Goal: Information Seeking & Learning: Check status

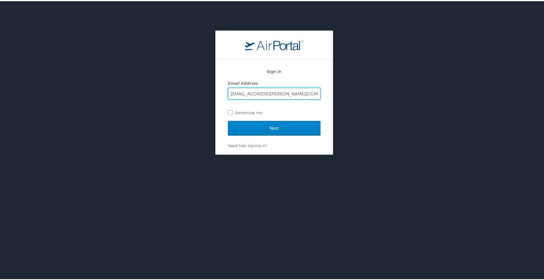
type input "makayla.edwards@i3-corps.com"
click at [304, 122] on input "Next" at bounding box center [274, 127] width 93 height 15
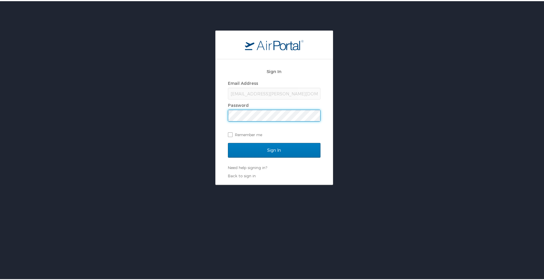
click at [228, 142] on input "Sign In" at bounding box center [274, 149] width 93 height 15
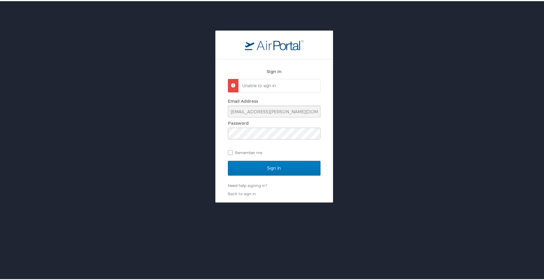
click at [159, 130] on div "Sign In Unable to sign in Email Address makayla.edwards@i3-corps.com Password R…" at bounding box center [274, 115] width 549 height 172
click at [228, 159] on input "Sign In" at bounding box center [274, 166] width 93 height 15
click at [248, 183] on link "Need help signing in?" at bounding box center [247, 184] width 39 height 5
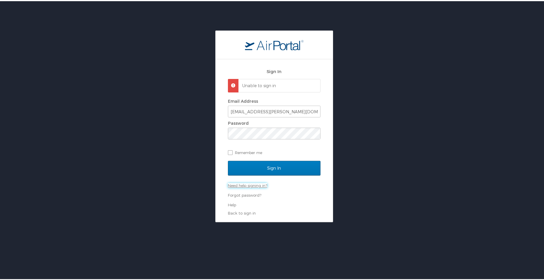
click at [253, 183] on link "Need help signing in?" at bounding box center [247, 184] width 39 height 5
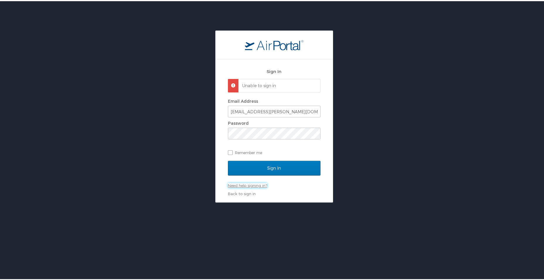
click at [253, 183] on link "Need help signing in?" at bounding box center [247, 184] width 39 height 5
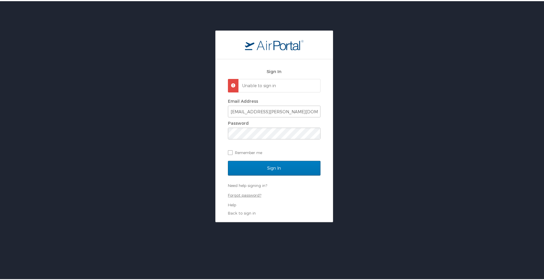
click at [242, 192] on link "Forgot password?" at bounding box center [244, 193] width 33 height 5
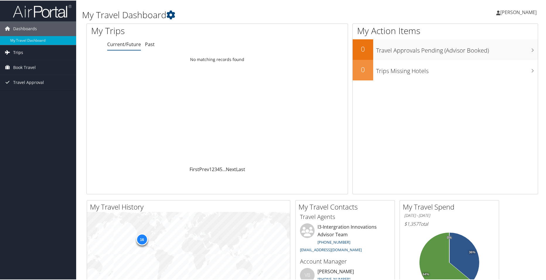
click at [27, 53] on link "Trips" at bounding box center [38, 52] width 76 height 15
click at [20, 70] on link "Past Trips" at bounding box center [38, 72] width 76 height 9
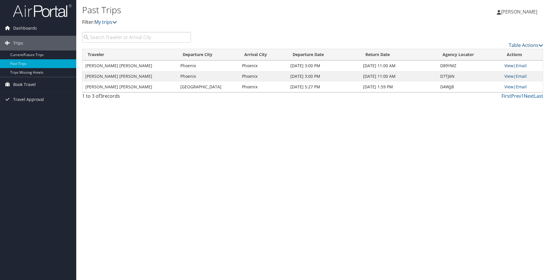
click at [509, 65] on link "View" at bounding box center [508, 66] width 9 height 6
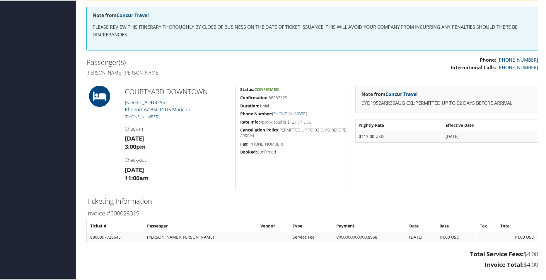
scroll to position [88, 0]
